Goal: Find specific page/section: Find specific page/section

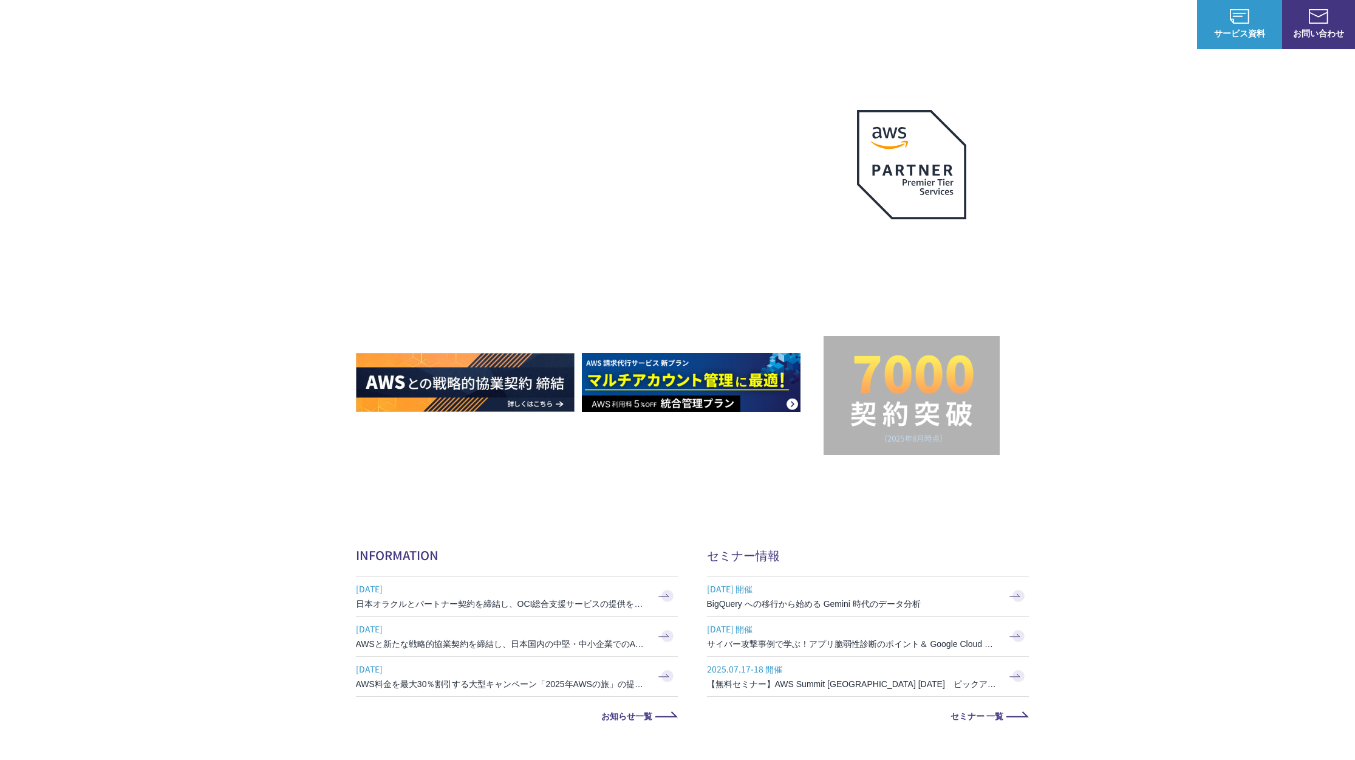
scroll to position [67, 0]
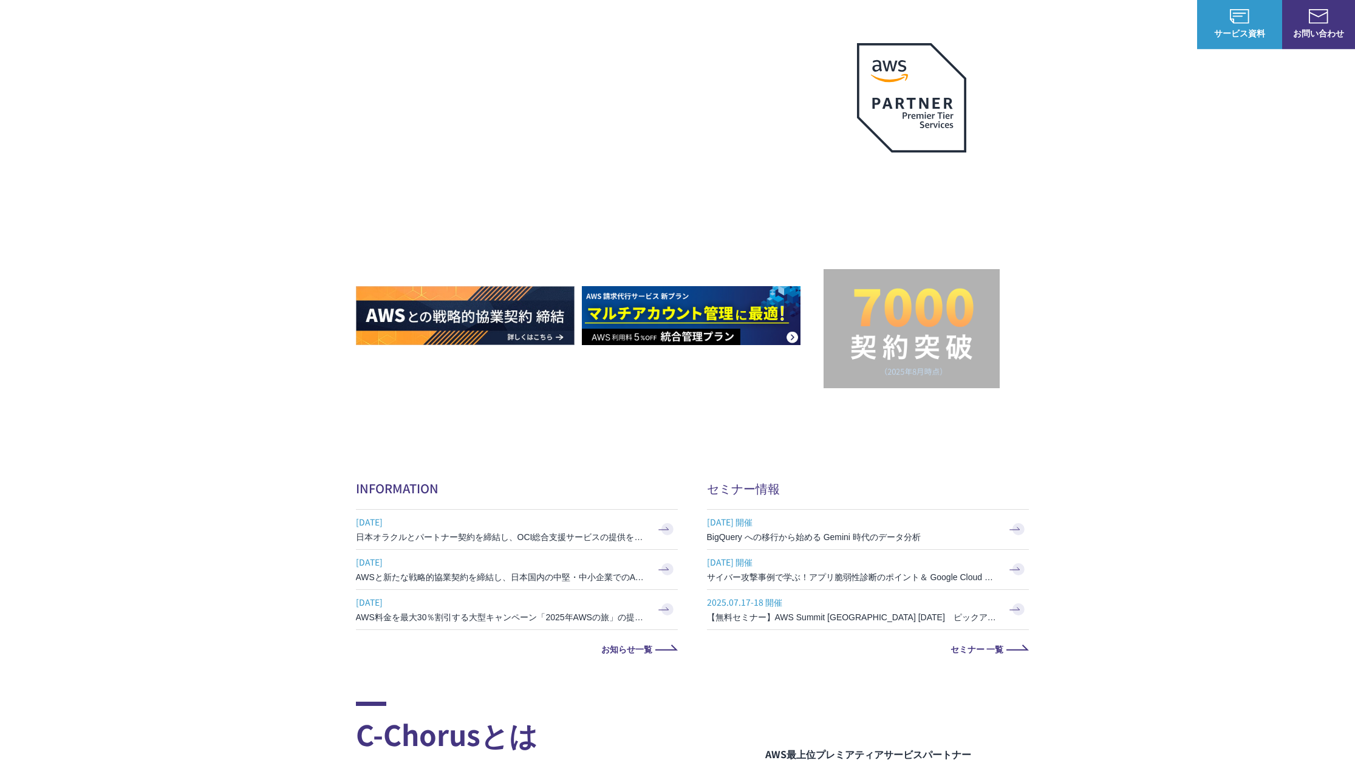
click at [522, 301] on img at bounding box center [465, 315] width 219 height 59
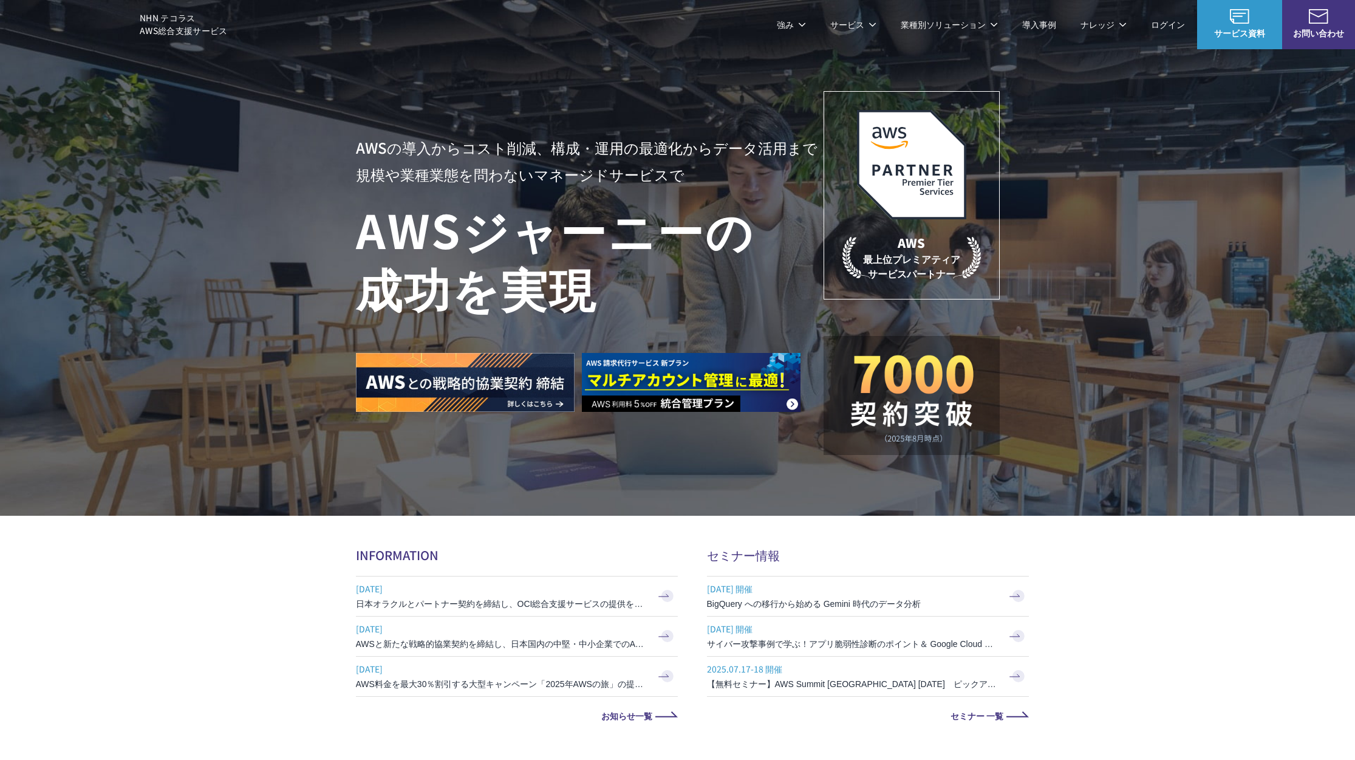
click at [446, 75] on span "Amazon Web Service（AWS）" at bounding box center [435, 76] width 138 height 14
click at [413, 103] on link "AWS請求代行サービス" at bounding box center [409, 103] width 86 height 12
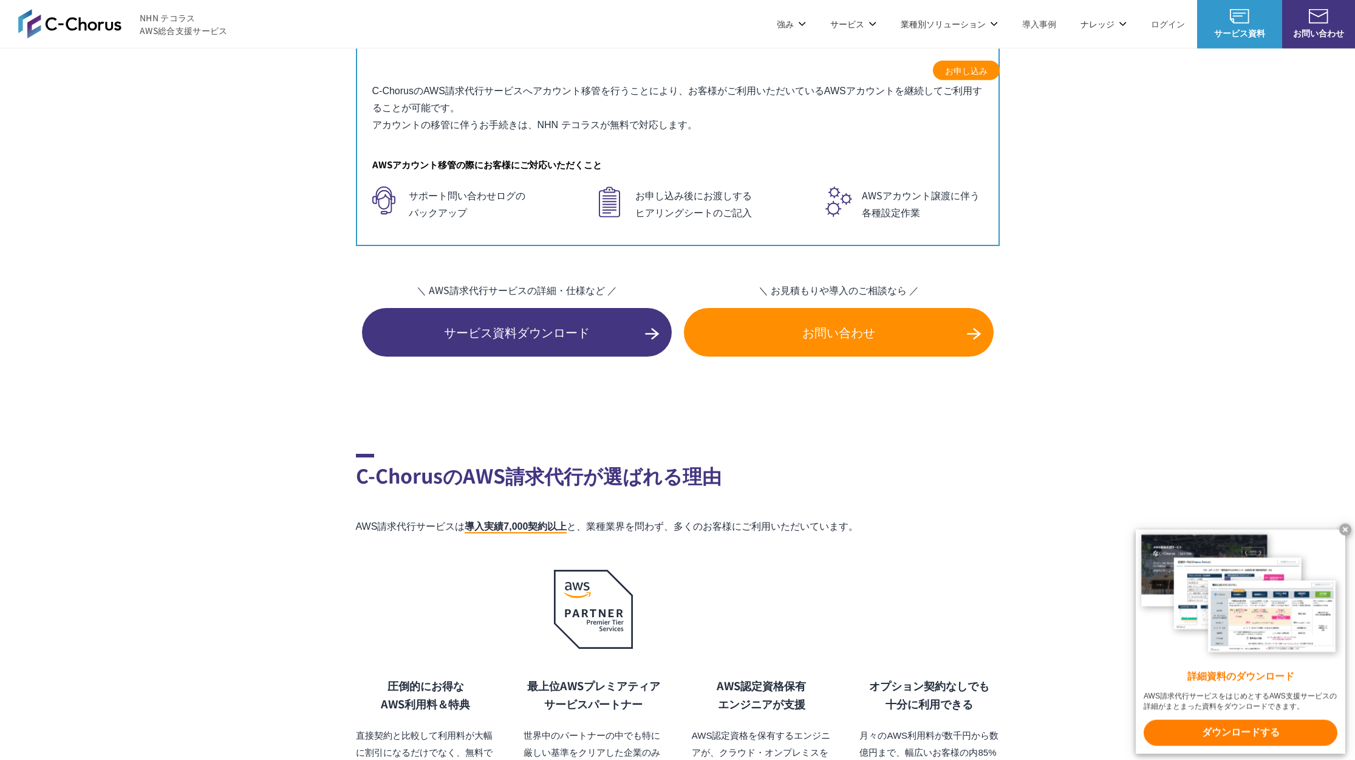
scroll to position [7521, 0]
